Goal: Information Seeking & Learning: Learn about a topic

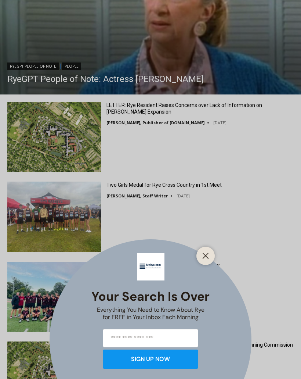
click at [208, 259] on button "Close" at bounding box center [205, 255] width 10 height 10
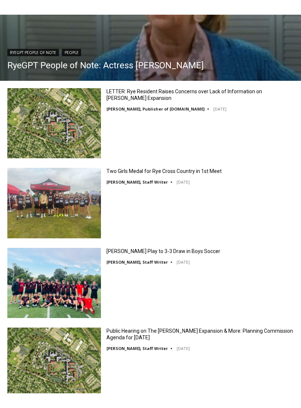
scroll to position [574, 0]
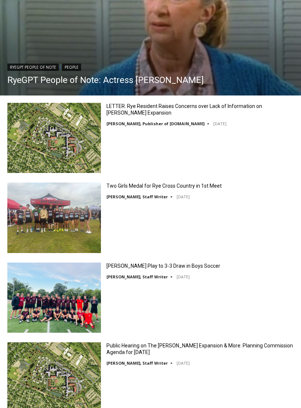
click at [180, 105] on link "LETTER: Rye Resident Raises Concerns over Lack of Information on [PERSON_NAME] …" at bounding box center [199, 109] width 187 height 13
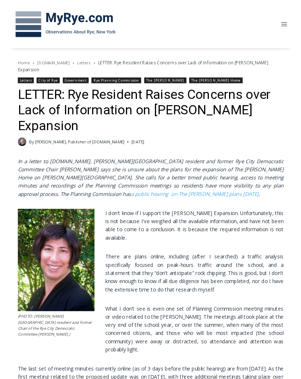
scroll to position [29, 0]
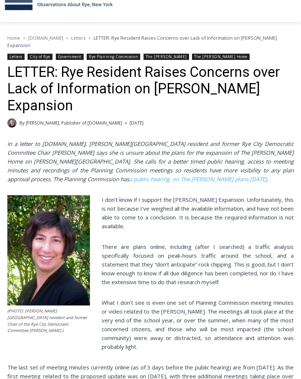
click at [156, 54] on link "The [PERSON_NAME]" at bounding box center [167, 57] width 46 height 6
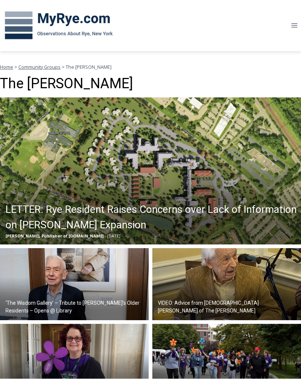
scroll to position [29, 0]
